Goal: Transaction & Acquisition: Book appointment/travel/reservation

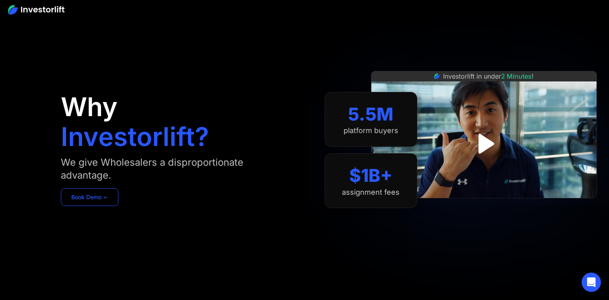
click at [95, 206] on link "Book Demo ➢" at bounding box center [90, 197] width 58 height 18
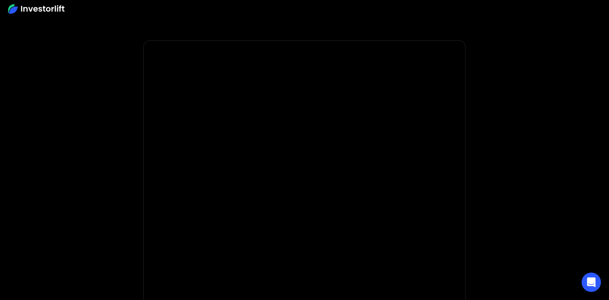
scroll to position [8, 0]
